Goal: Navigation & Orientation: Find specific page/section

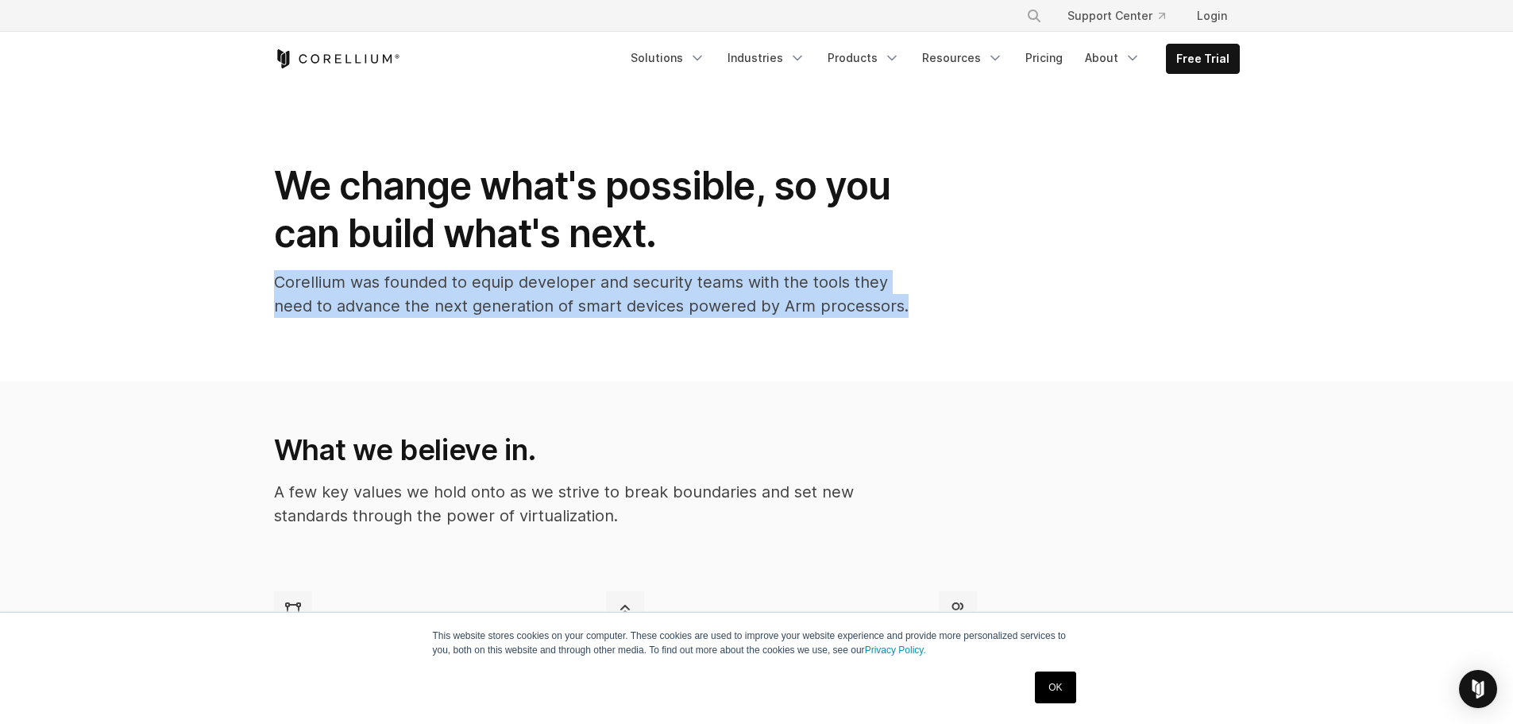
drag, startPoint x: 273, startPoint y: 280, endPoint x: 903, endPoint y: 300, distance: 629.5
click at [903, 300] on p "Corellium was founded to equip developer and security teams with the tools they…" at bounding box center [592, 294] width 636 height 48
copy p "Corellium was founded to equip developer and security teams with the tools they…"
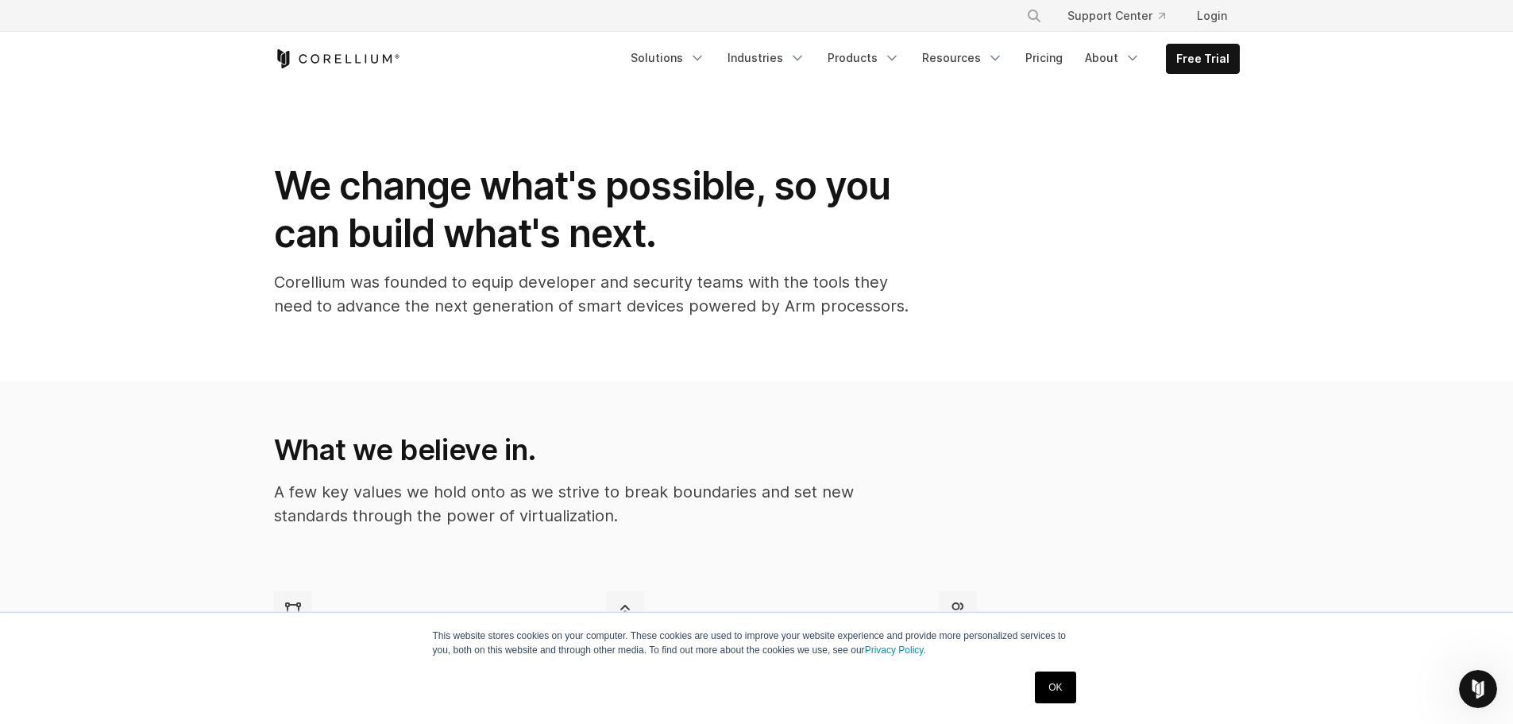
click at [307, 47] on div "Free Trial Solutions" at bounding box center [757, 59] width 966 height 54
click at [279, 63] on icon "Corellium Home" at bounding box center [337, 58] width 126 height 19
